Goal: Task Accomplishment & Management: Use online tool/utility

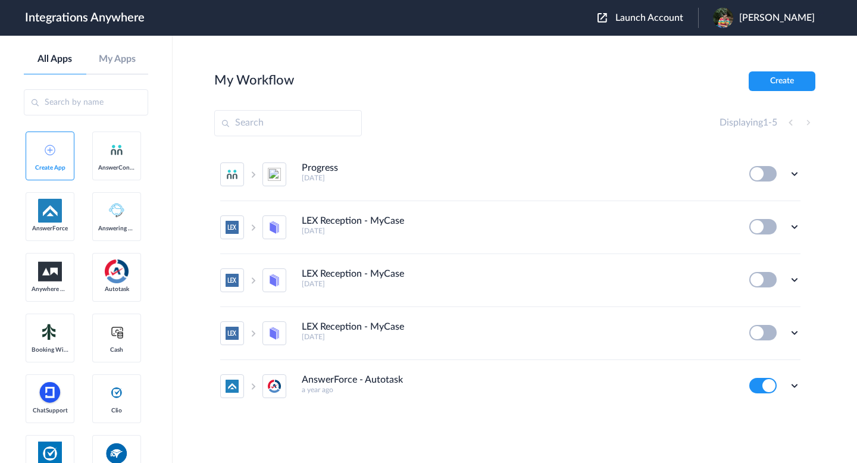
click at [557, 74] on div "My Workflow Create" at bounding box center [514, 81] width 601 height 20
click at [63, 103] on input "text" at bounding box center [86, 102] width 124 height 26
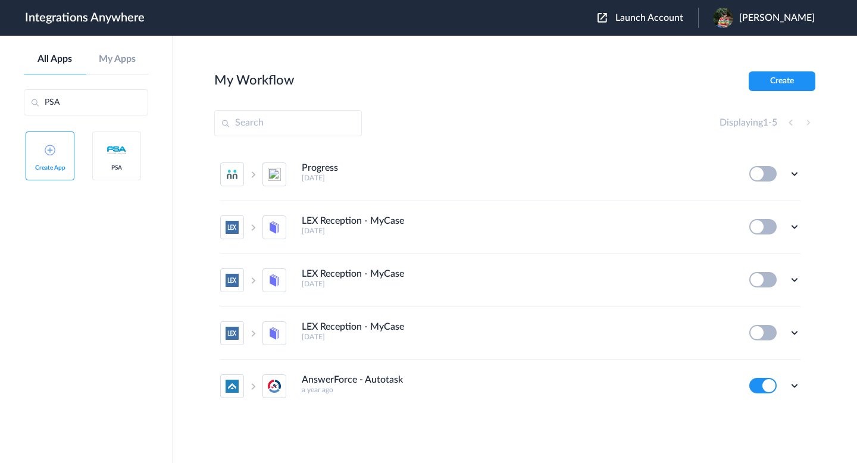
type input "PSA"
click at [430, 110] on div "Displaying 1 - 5" at bounding box center [514, 123] width 601 height 26
click at [461, 128] on div "Displaying 1 - 5" at bounding box center [514, 123] width 601 height 26
